Goal: Check status: Check status

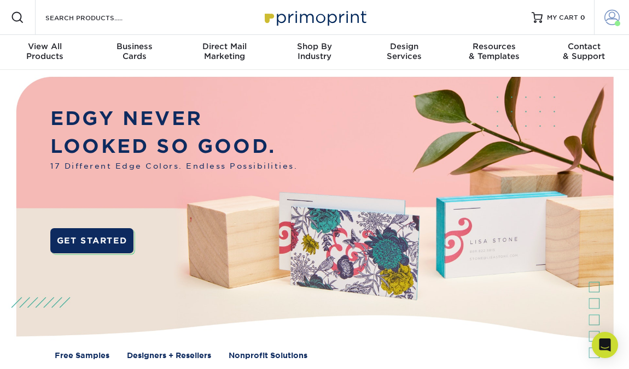
click at [613, 16] on span at bounding box center [611, 17] width 15 height 15
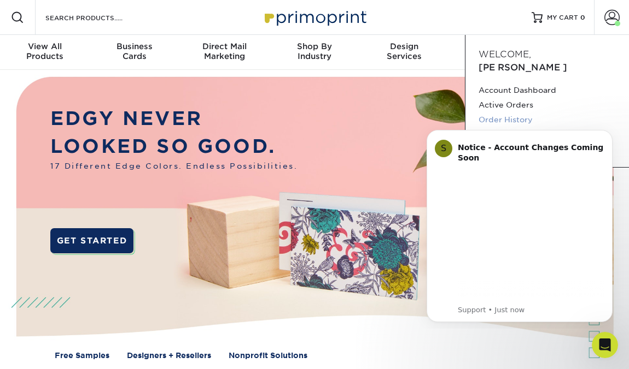
click at [516, 113] on link "Order History" at bounding box center [546, 120] width 137 height 15
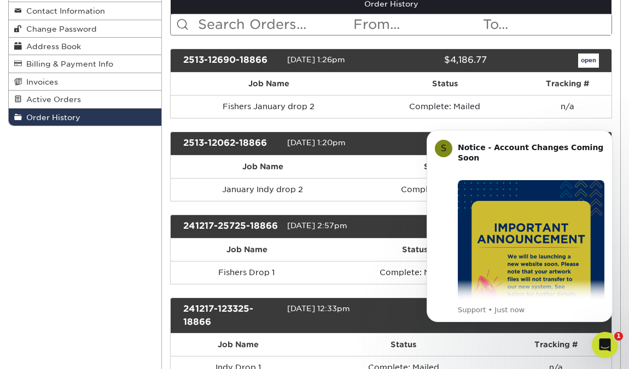
scroll to position [142, 0]
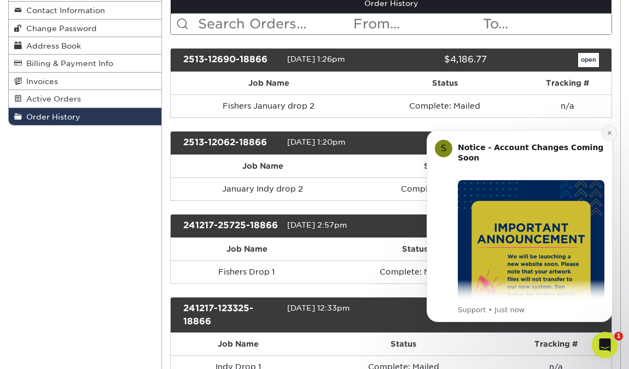
click at [609, 132] on icon "Dismiss notification" at bounding box center [609, 133] width 6 height 6
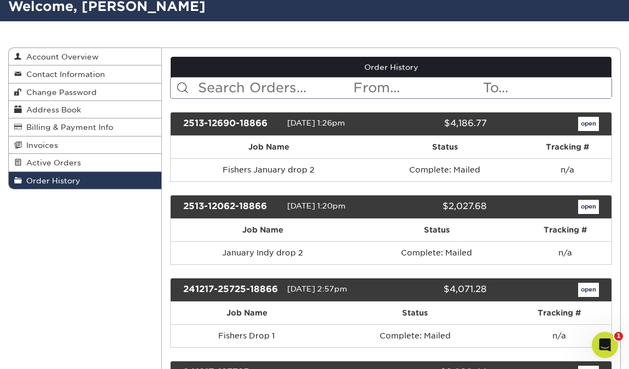
scroll to position [84, 0]
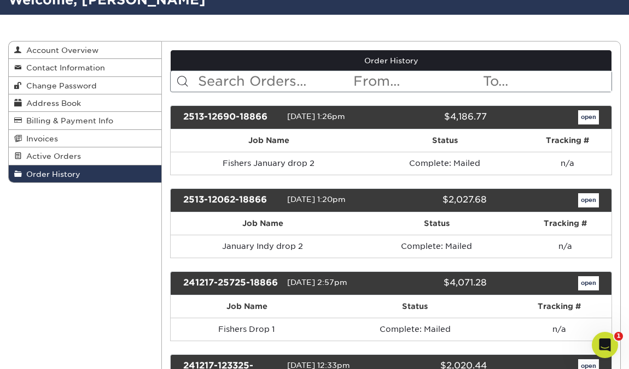
click at [593, 114] on link "open" at bounding box center [588, 117] width 21 height 14
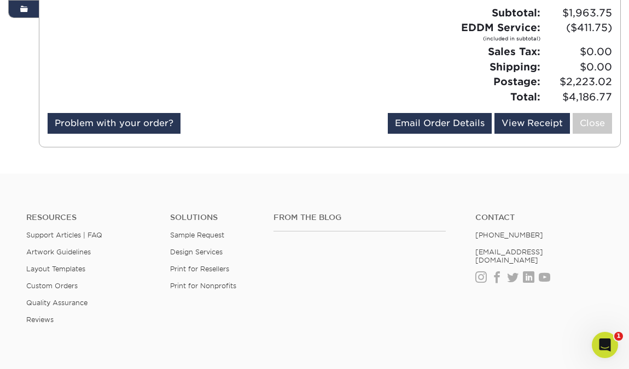
scroll to position [250, 0]
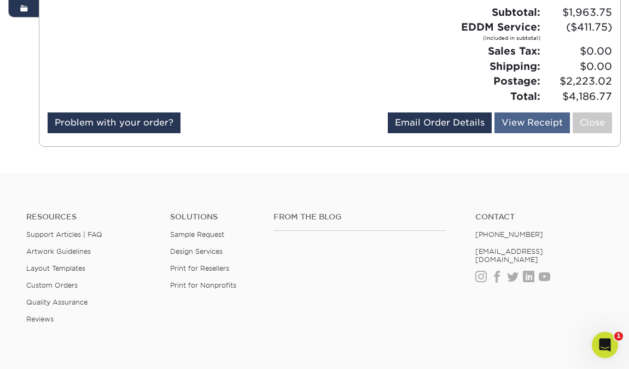
click at [516, 128] on link "View Receipt" at bounding box center [531, 123] width 75 height 21
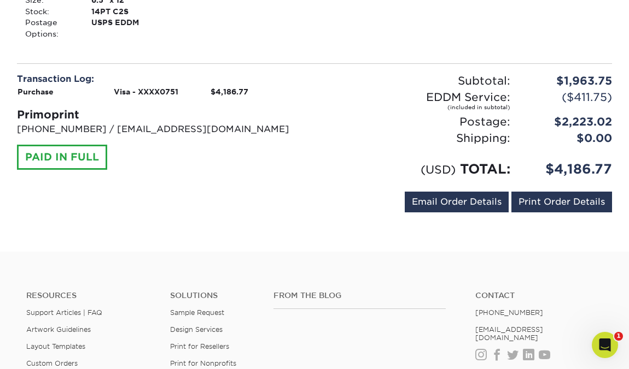
scroll to position [268, 0]
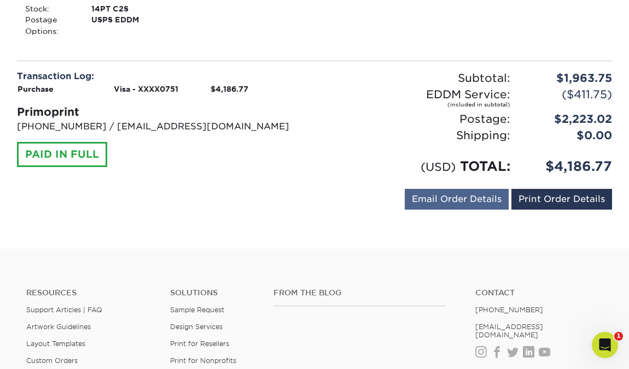
click at [470, 196] on link "Email Order Details" at bounding box center [456, 199] width 104 height 21
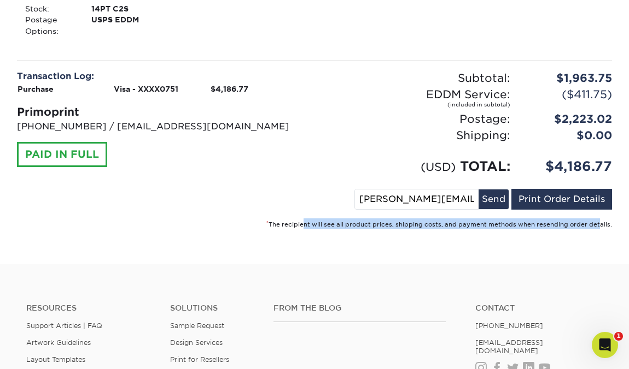
drag, startPoint x: 307, startPoint y: 227, endPoint x: 608, endPoint y: 225, distance: 300.6
click at [606, 225] on small "* The recipient will see all product prices, shipping costs, and payment method…" at bounding box center [438, 224] width 345 height 7
click at [576, 201] on link "Print Order Details" at bounding box center [561, 199] width 101 height 21
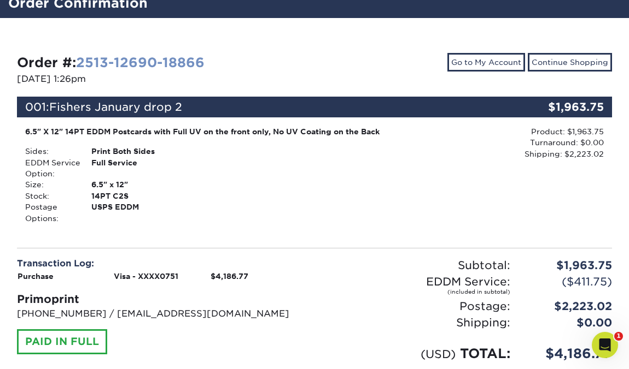
click at [159, 62] on link "2513-12690-18866" at bounding box center [140, 63] width 128 height 16
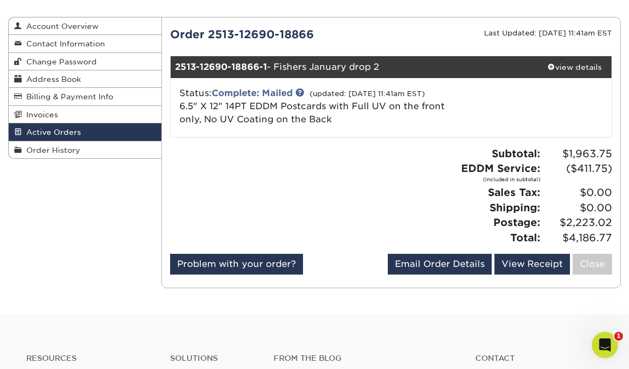
scroll to position [40, 0]
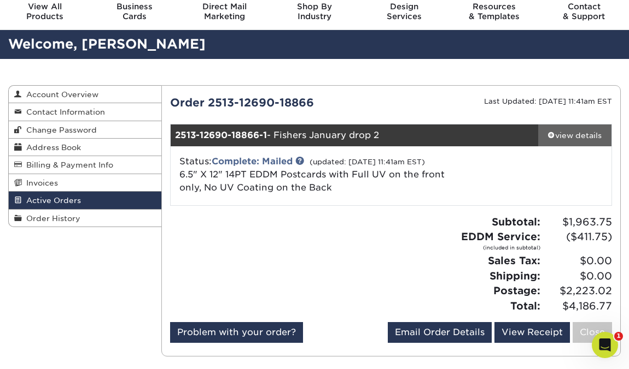
click at [559, 132] on div "view details" at bounding box center [574, 135] width 73 height 11
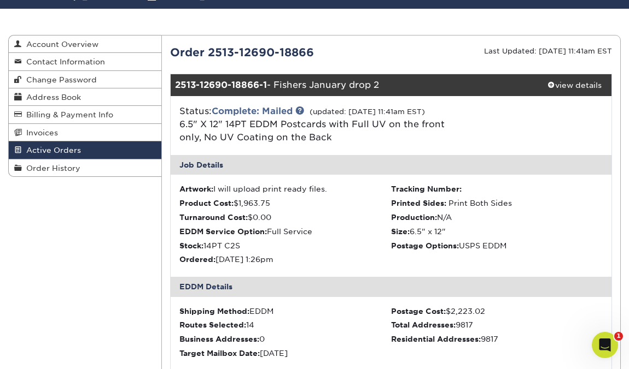
scroll to position [92, 0]
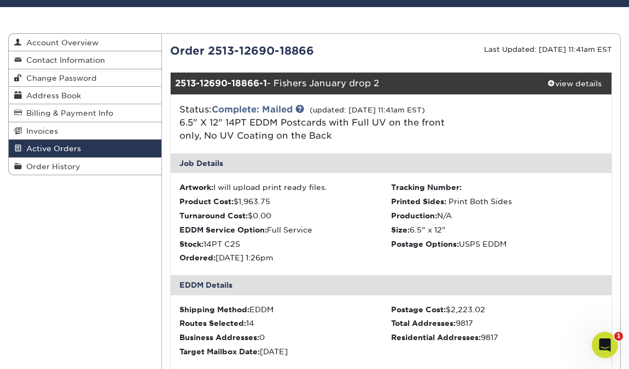
drag, startPoint x: 458, startPoint y: 320, endPoint x: 493, endPoint y: 319, distance: 35.0
click at [493, 319] on div "Total Addresses: 9817" at bounding box center [497, 323] width 212 height 11
copy div "9817"
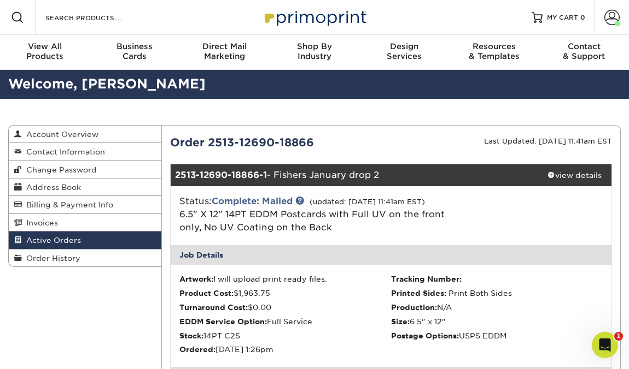
scroll to position [0, 0]
click at [64, 255] on span "Order History" at bounding box center [51, 258] width 58 height 9
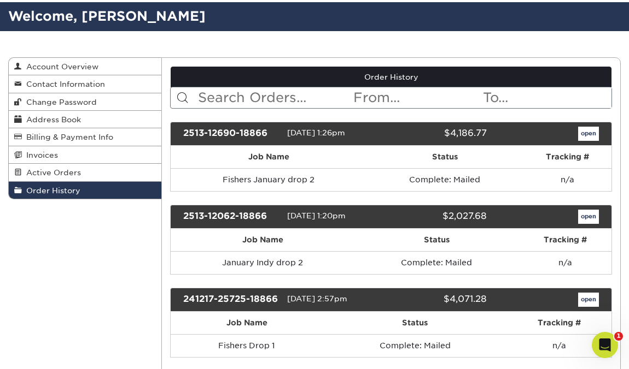
scroll to position [81, 0]
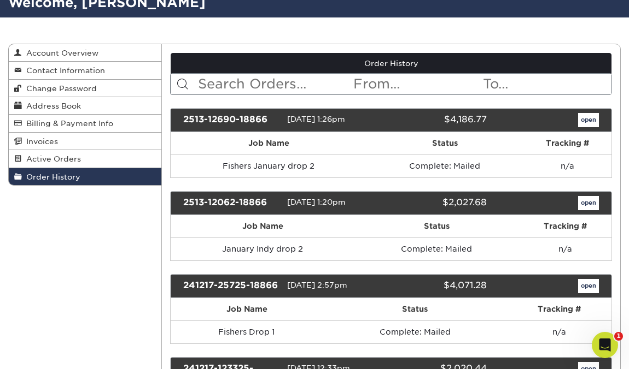
click at [582, 201] on link "open" at bounding box center [588, 203] width 21 height 14
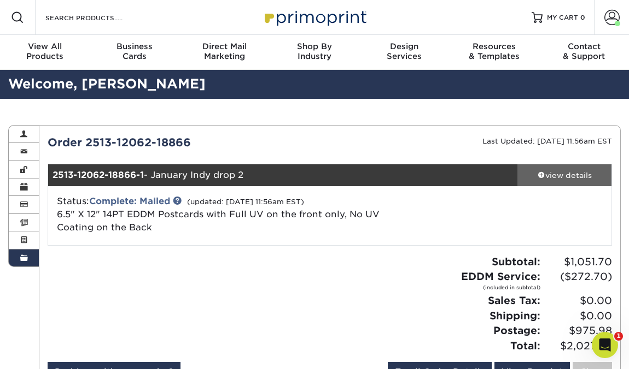
click at [550, 177] on div "view details" at bounding box center [564, 175] width 94 height 11
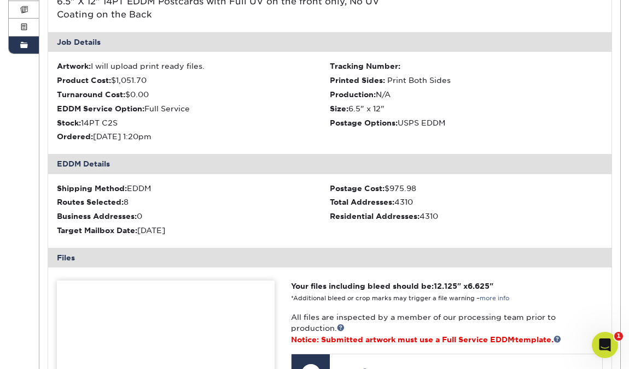
scroll to position [212, 0]
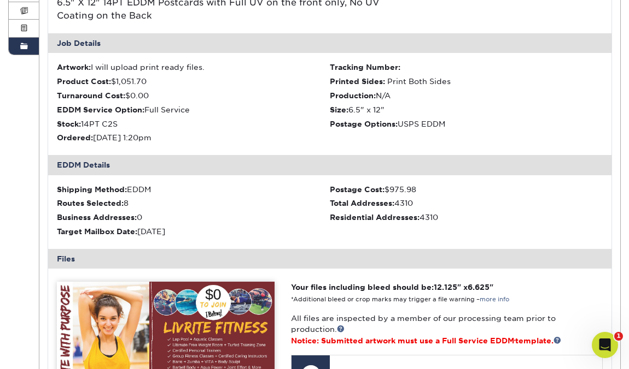
drag, startPoint x: 400, startPoint y: 198, endPoint x: 422, endPoint y: 199, distance: 23.0
click at [422, 199] on div "Total Addresses: 4310" at bounding box center [466, 203] width 273 height 11
copy div "4310"
drag, startPoint x: 1, startPoint y: 139, endPoint x: 598, endPoint y: 197, distance: 599.7
click at [598, 198] on div "Total Addresses: 4310" at bounding box center [466, 203] width 273 height 11
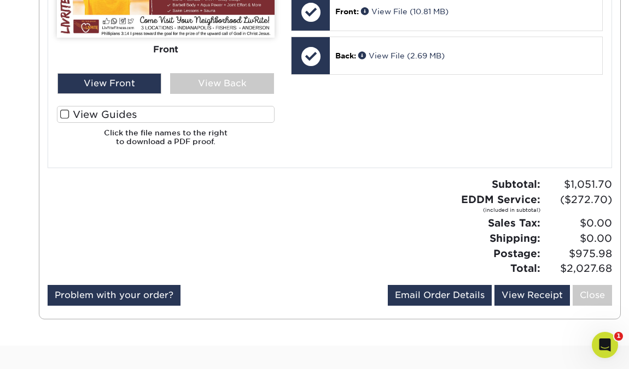
scroll to position [576, 0]
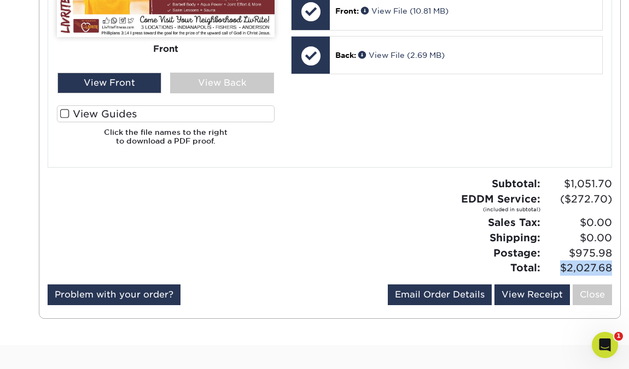
drag, startPoint x: 560, startPoint y: 262, endPoint x: 617, endPoint y: 258, distance: 57.0
click at [616, 260] on div "Subtotal: $1,051.70 EDDM Service: (included in subtotal) ($272.70) Sales Tax: $…" at bounding box center [475, 226] width 290 height 99
copy div "$2,027.68"
click at [593, 285] on link "Close" at bounding box center [591, 295] width 39 height 21
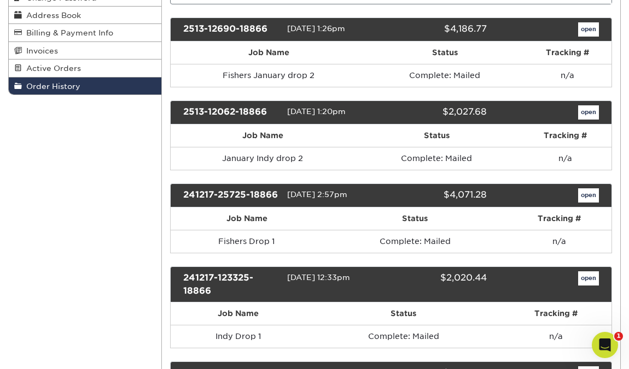
scroll to position [173, 0]
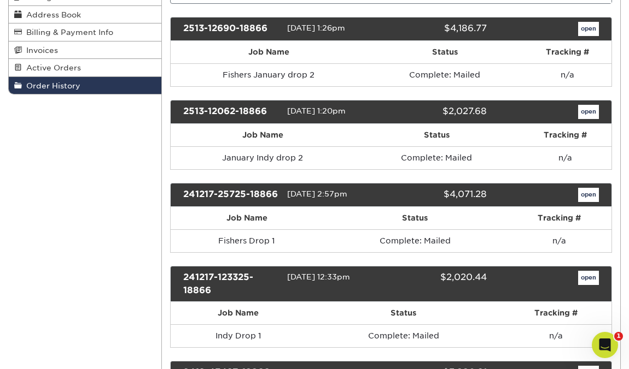
click at [595, 192] on link "open" at bounding box center [588, 195] width 21 height 14
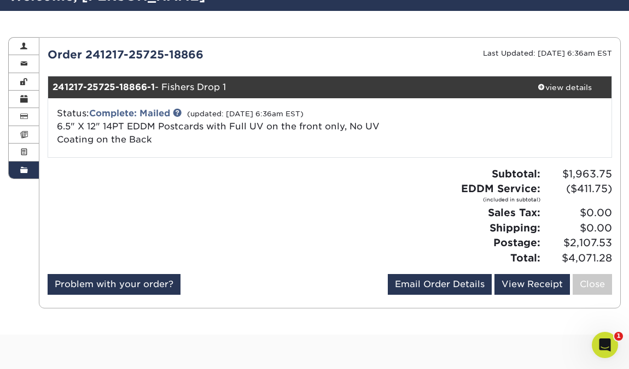
scroll to position [95, 0]
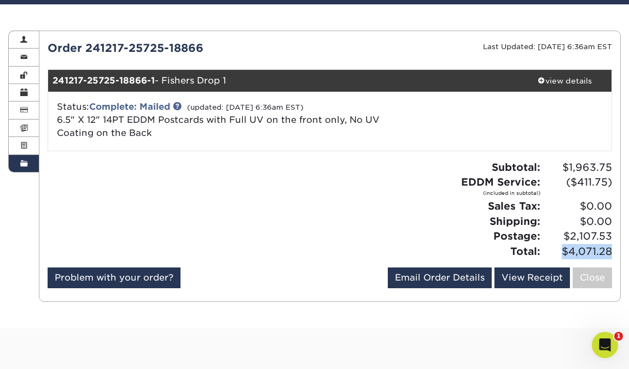
drag, startPoint x: 560, startPoint y: 248, endPoint x: 618, endPoint y: 248, distance: 57.4
click at [618, 248] on div "Subtotal: $1,963.75 EDDM Service: (included in subtotal) ($411.75) Sales Tax: $…" at bounding box center [475, 209] width 290 height 99
copy div "$4,071.28"
click at [550, 78] on div "view details" at bounding box center [564, 80] width 94 height 11
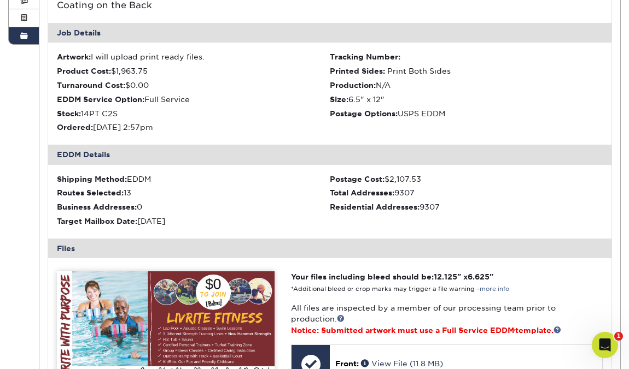
scroll to position [222, 0]
drag, startPoint x: 422, startPoint y: 204, endPoint x: 457, endPoint y: 204, distance: 35.0
click at [457, 204] on div "Residential Addresses: 9307" at bounding box center [466, 207] width 273 height 11
copy div "9307"
click at [440, 230] on div "Shipping Method: EDDM Postage Cost: $2,107.53 Routes Selected: 13 Total Address…" at bounding box center [329, 202] width 563 height 74
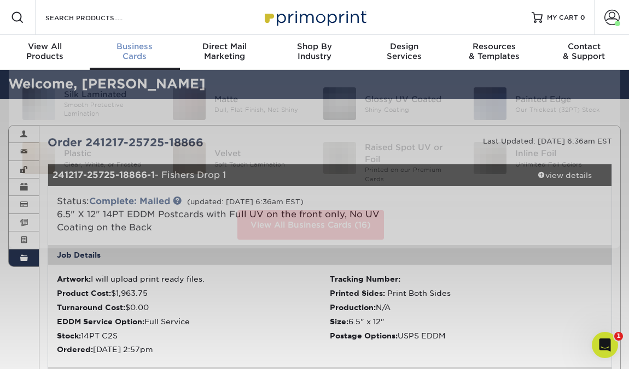
scroll to position [0, 0]
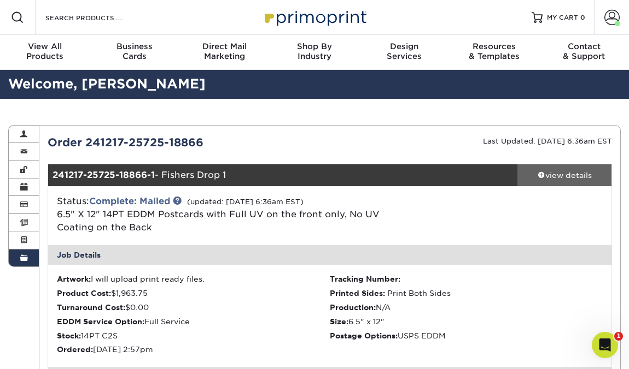
click at [555, 177] on div "view details" at bounding box center [564, 175] width 94 height 11
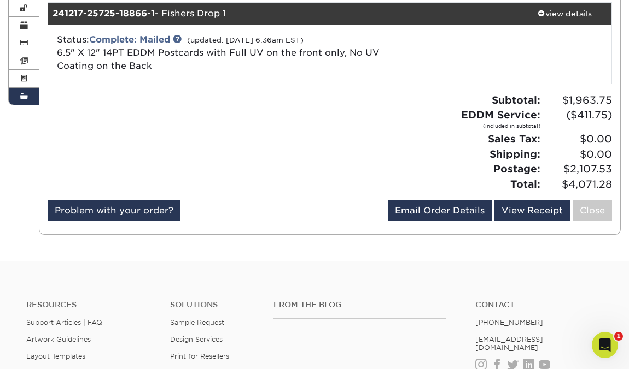
scroll to position [172, 0]
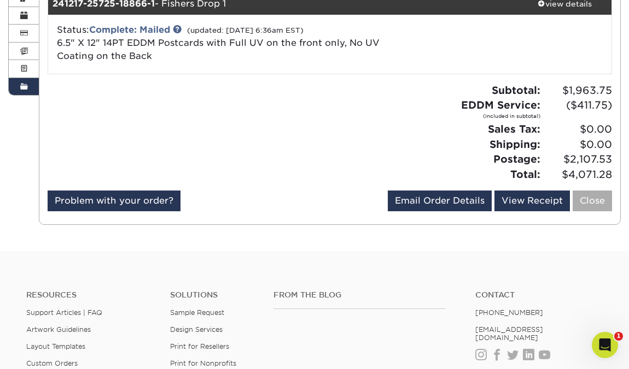
click at [584, 200] on link "Close" at bounding box center [591, 201] width 39 height 21
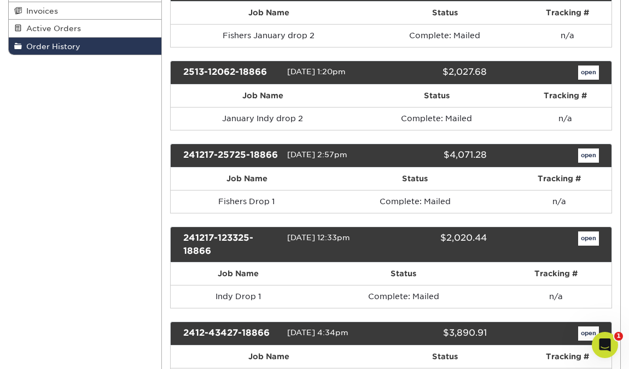
scroll to position [225, 0]
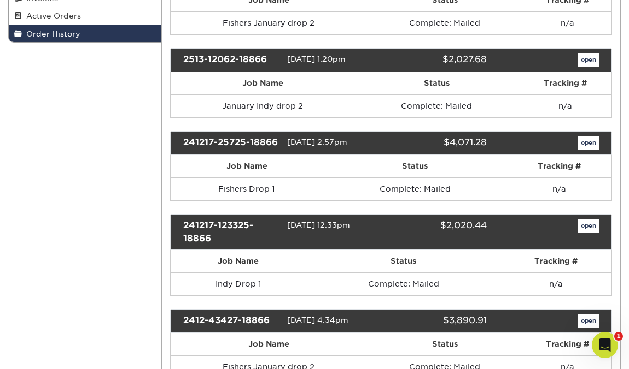
click at [591, 226] on link "open" at bounding box center [588, 226] width 21 height 14
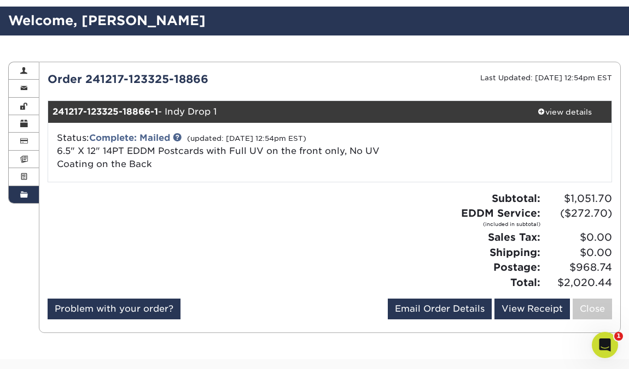
scroll to position [64, 0]
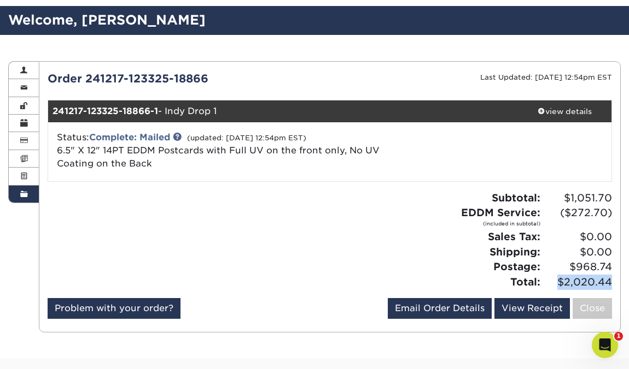
drag, startPoint x: 559, startPoint y: 280, endPoint x: 620, endPoint y: 281, distance: 60.7
click at [620, 281] on div "Current Orders 0 Active 0 Missing Files" at bounding box center [330, 197] width 582 height 272
copy div "$2,020.44"
click at [585, 111] on div "view details" at bounding box center [564, 111] width 94 height 11
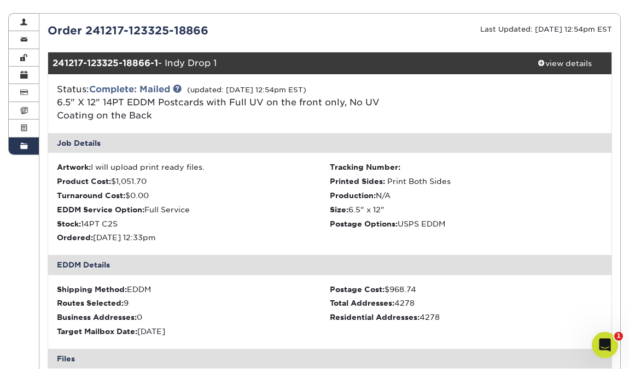
scroll to position [113, 0]
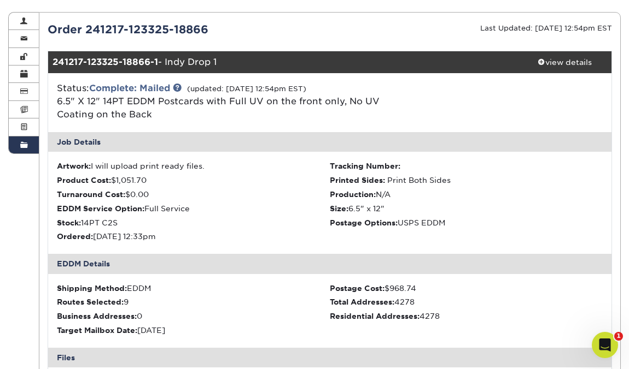
drag, startPoint x: 420, startPoint y: 312, endPoint x: 468, endPoint y: 314, distance: 48.1
click at [468, 314] on div "Residential Addresses: 4278" at bounding box center [466, 316] width 273 height 11
copy div "4278"
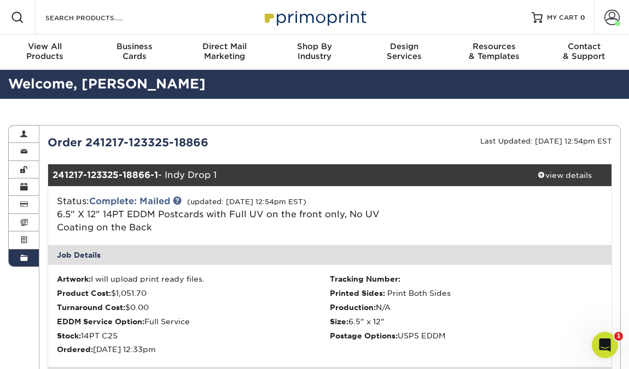
scroll to position [0, 0]
click at [613, 18] on span at bounding box center [611, 17] width 15 height 15
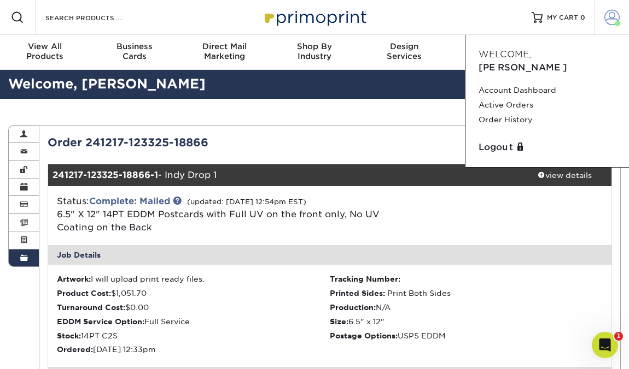
click at [613, 18] on span at bounding box center [611, 17] width 15 height 15
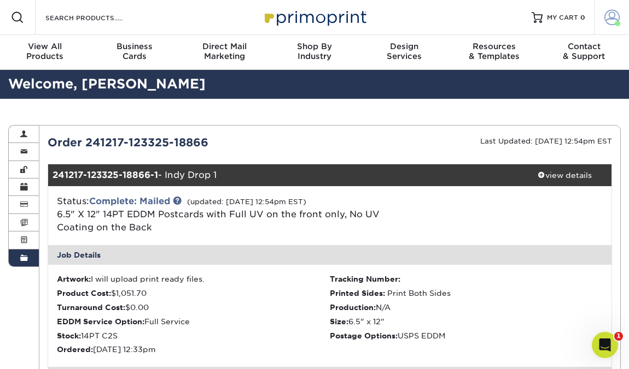
click at [613, 18] on span at bounding box center [611, 17] width 15 height 15
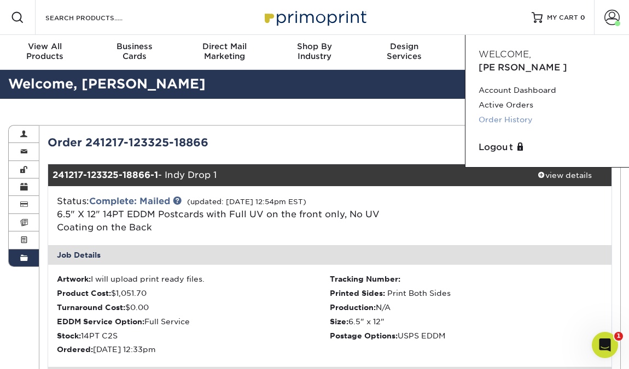
click at [492, 113] on link "Order History" at bounding box center [546, 120] width 137 height 15
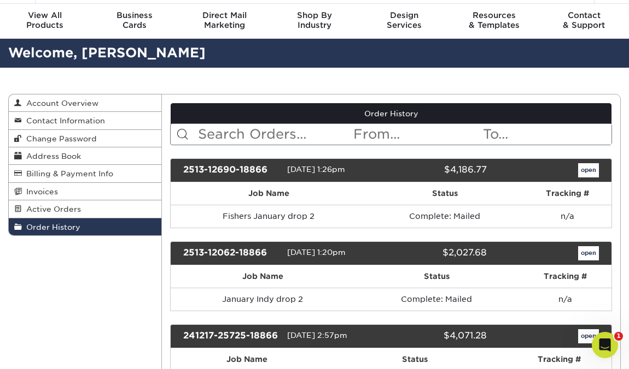
scroll to position [31, 0]
